Goal: Navigation & Orientation: Find specific page/section

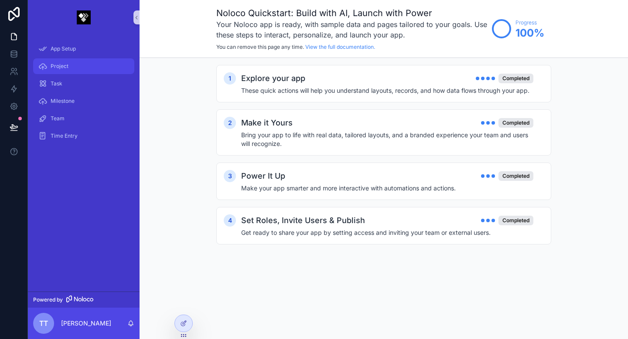
click at [70, 65] on div "Project" at bounding box center [83, 66] width 91 height 14
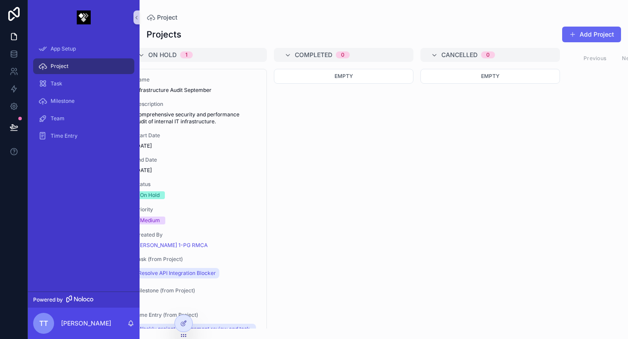
scroll to position [0, 342]
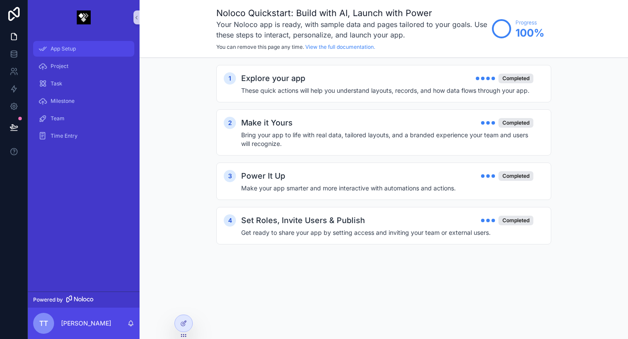
click at [65, 52] on div "App Setup" at bounding box center [83, 49] width 91 height 14
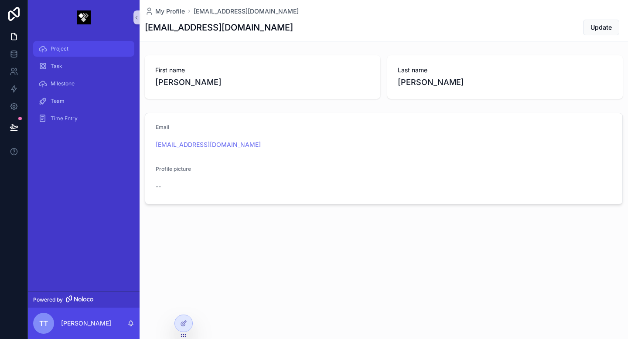
click at [60, 49] on span "Project" at bounding box center [60, 48] width 18 height 7
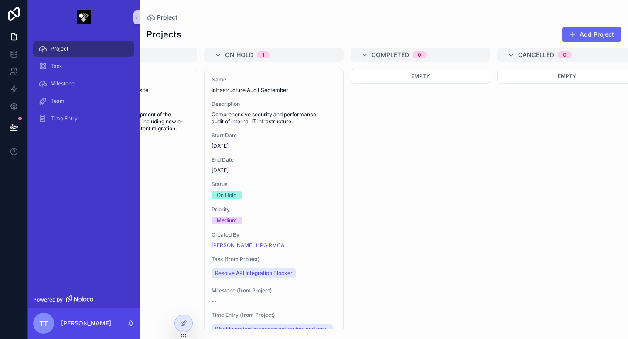
scroll to position [0, 342]
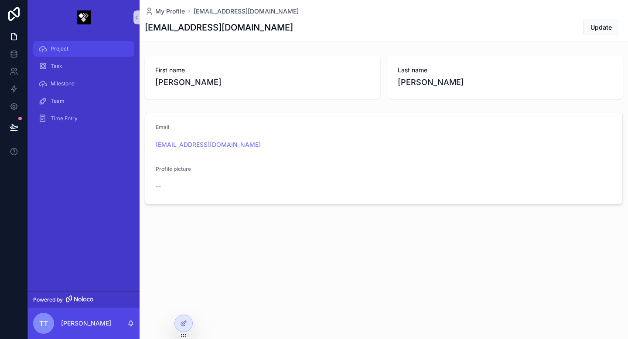
click at [75, 51] on div "Project" at bounding box center [83, 49] width 91 height 14
